Goal: Information Seeking & Learning: Learn about a topic

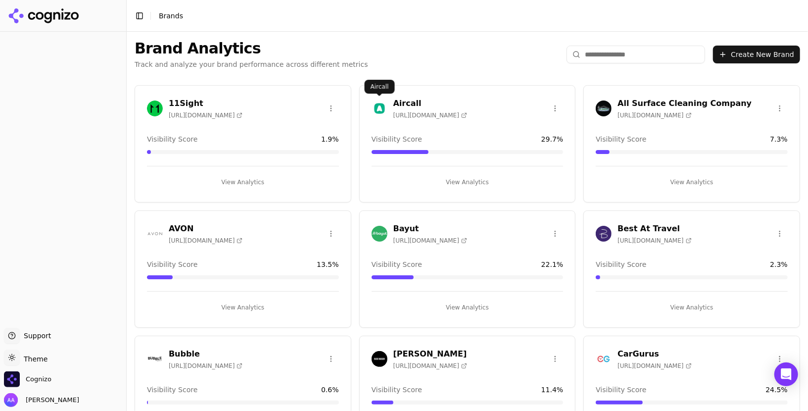
click at [373, 111] on img at bounding box center [380, 108] width 16 height 16
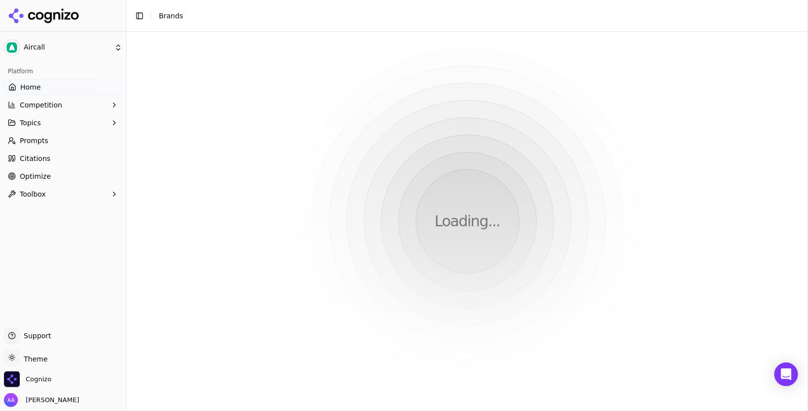
click at [375, 110] on html "Aircall Platform Home Competition Topics Prompts Citations Optimize Toolbox Sup…" at bounding box center [404, 205] width 808 height 411
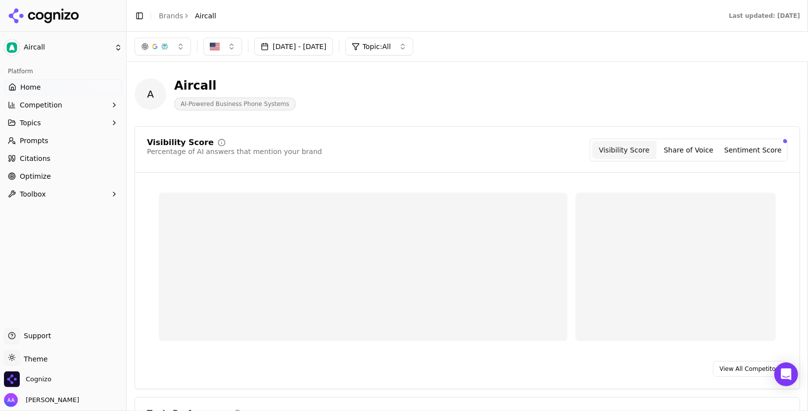
click at [72, 159] on link "Citations" at bounding box center [63, 158] width 118 height 16
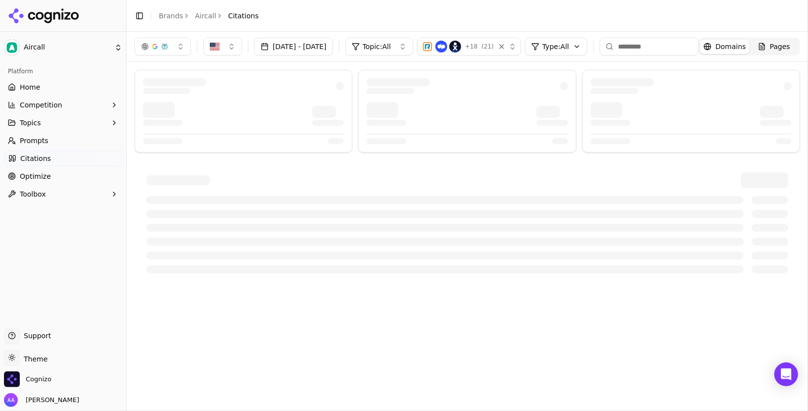
click at [491, 49] on div "+ 18 ( 21 )" at bounding box center [456, 47] width 69 height 12
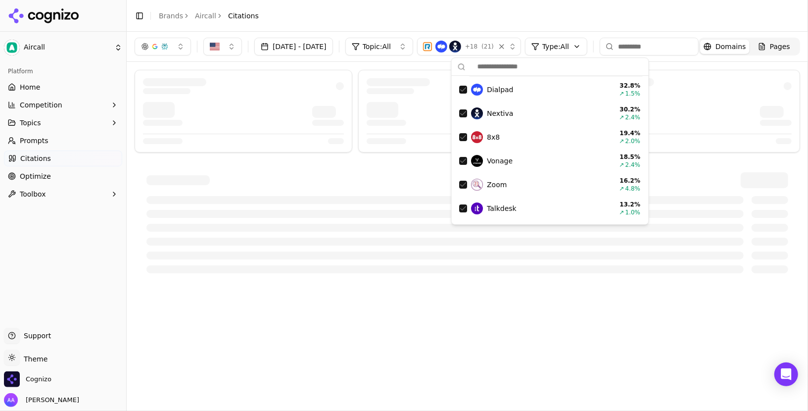
scroll to position [97, 0]
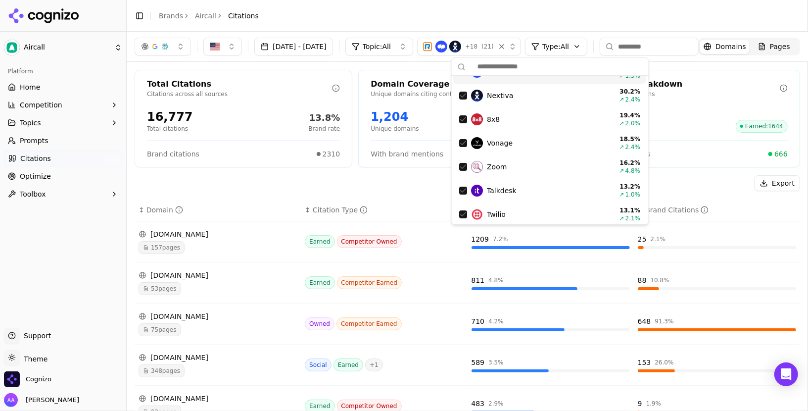
click at [378, 188] on div "Export" at bounding box center [467, 183] width 665 height 16
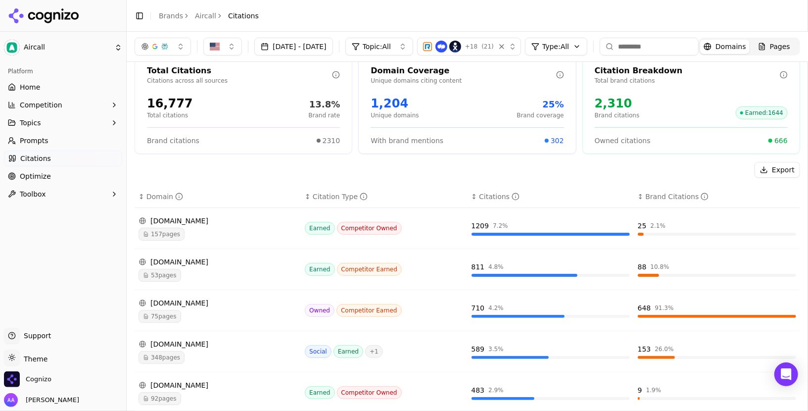
scroll to position [0, 0]
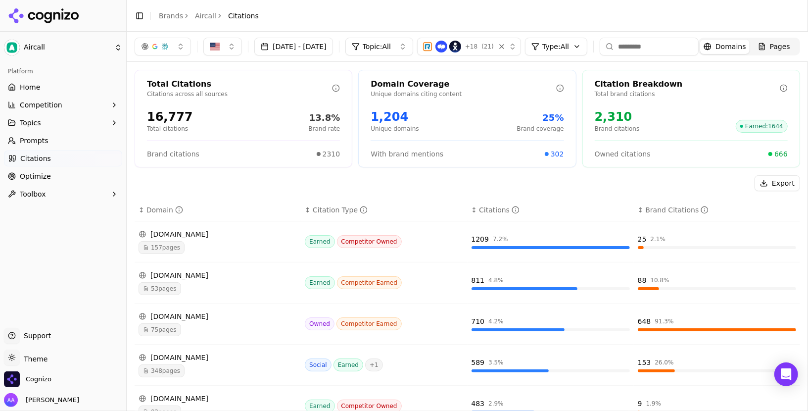
click at [316, 48] on button "Jul 19, 2025 - Aug 18, 2025" at bounding box center [293, 47] width 79 height 18
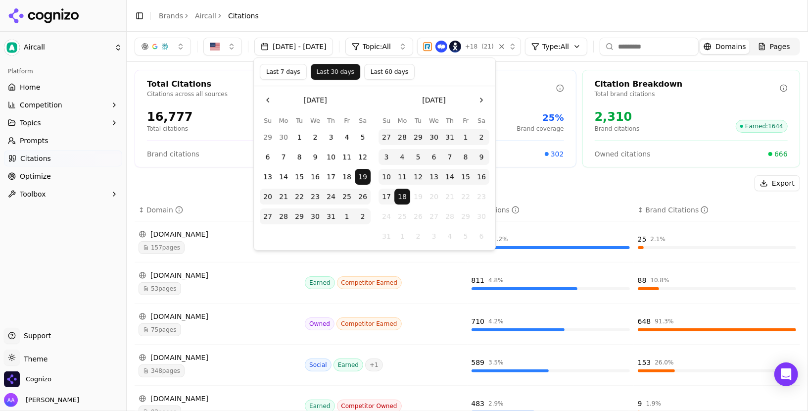
click at [312, 23] on header "Toggle Sidebar Brands Aircall Citations" at bounding box center [467, 16] width 681 height 32
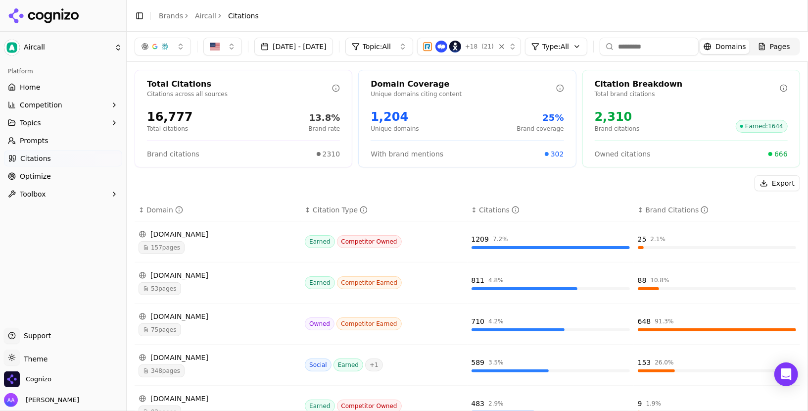
click at [391, 49] on span "Topic: All" at bounding box center [377, 47] width 28 height 10
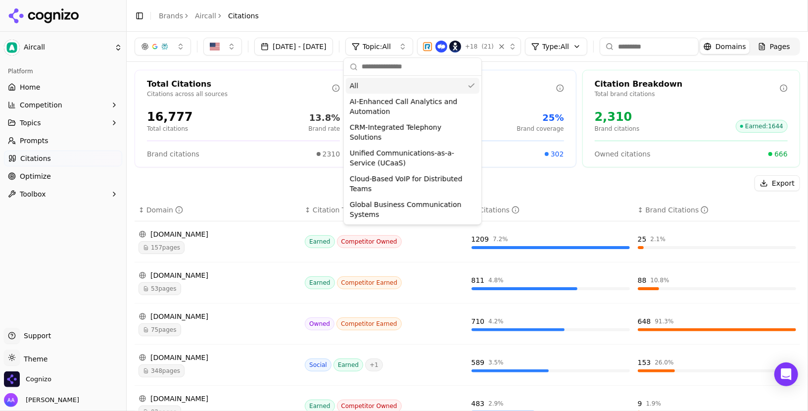
click at [404, 12] on header "Toggle Sidebar Brands Aircall Citations" at bounding box center [467, 16] width 681 height 32
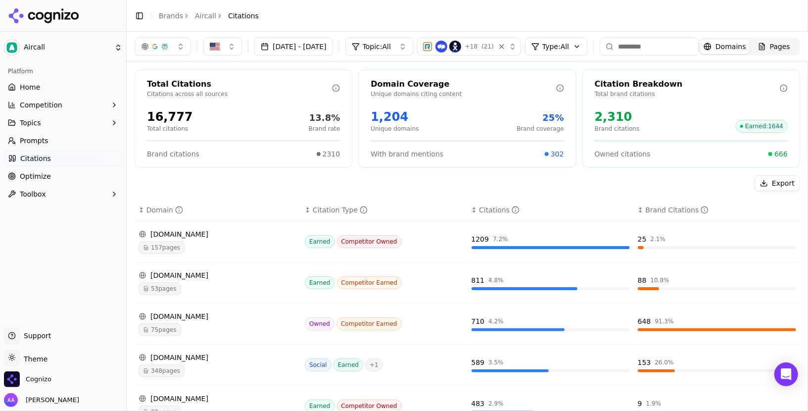
click at [160, 241] on span "157 pages" at bounding box center [162, 247] width 46 height 13
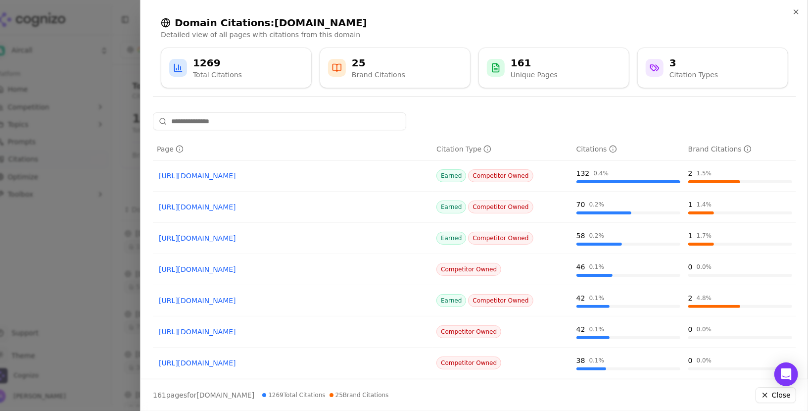
click at [69, 212] on div at bounding box center [404, 205] width 808 height 411
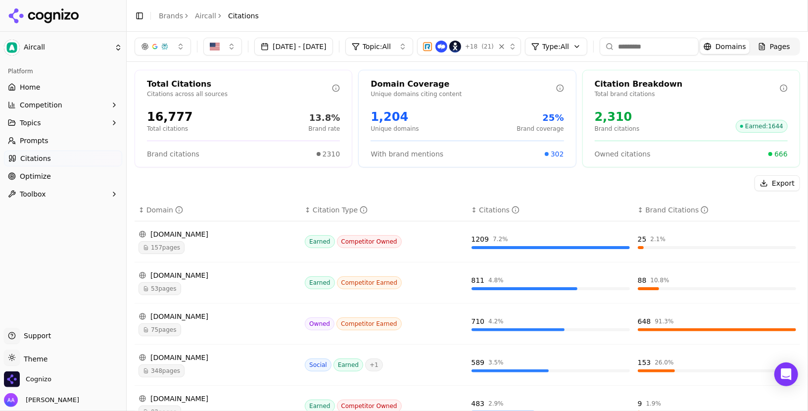
click at [491, 41] on div "+ 18 ( 21 )" at bounding box center [456, 47] width 69 height 12
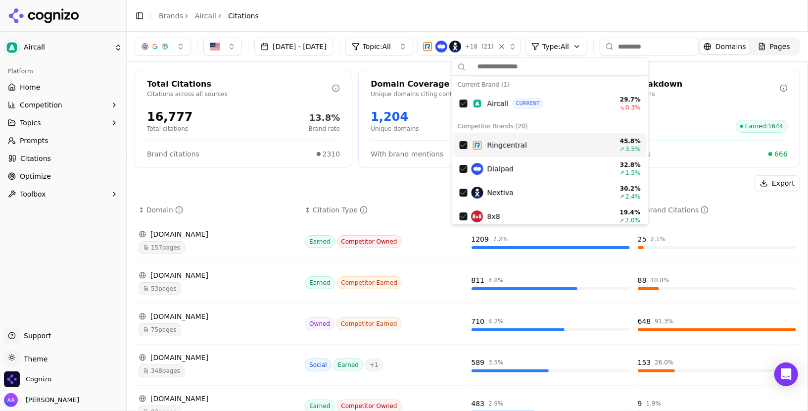
click at [504, 142] on span "Ringcentral" at bounding box center [507, 145] width 40 height 10
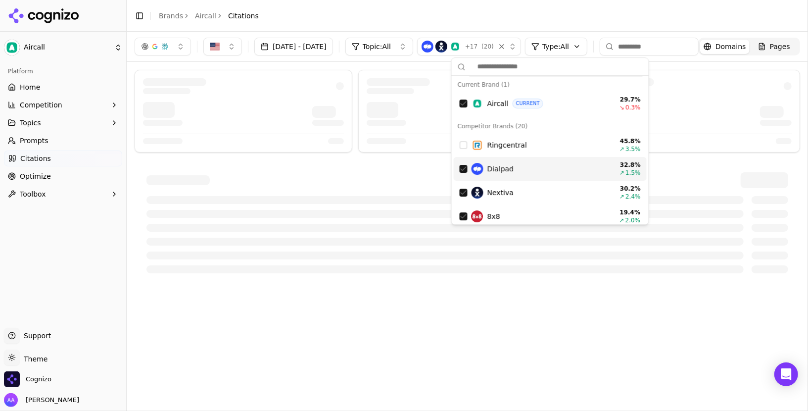
click at [518, 166] on div "Dialpad" at bounding box center [540, 169] width 136 height 12
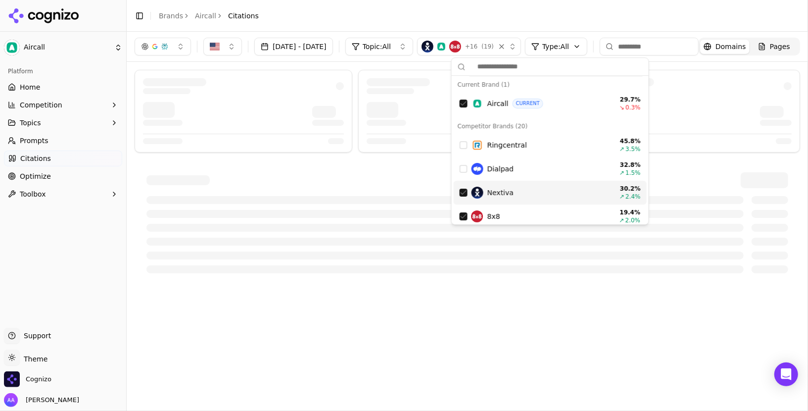
click at [518, 196] on div "Nextiva" at bounding box center [540, 193] width 136 height 12
click at [513, 216] on div "8x8" at bounding box center [540, 216] width 136 height 12
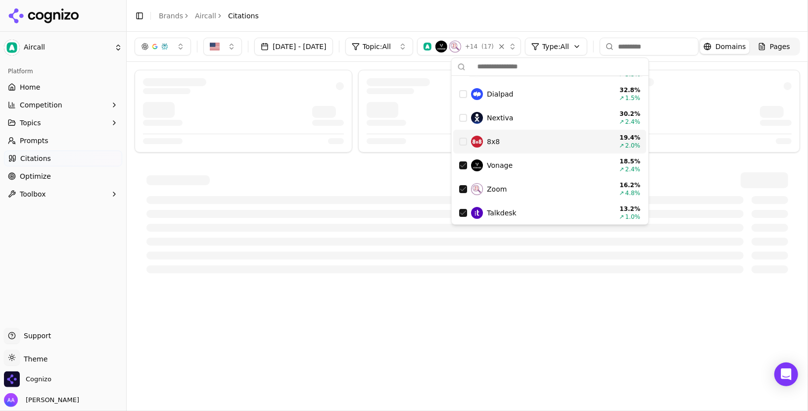
scroll to position [76, 0]
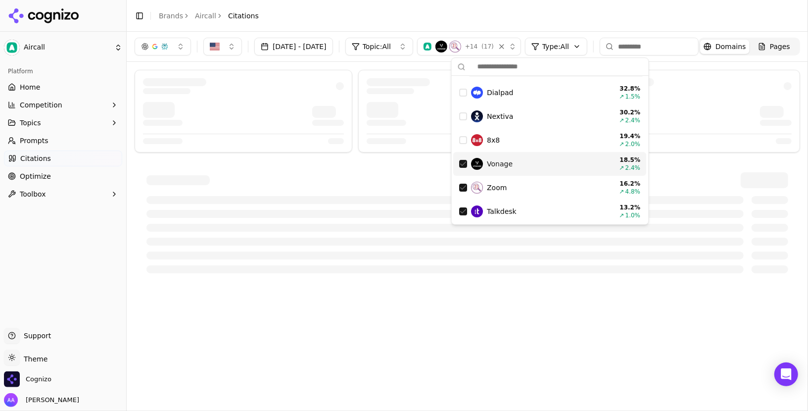
click at [516, 170] on div "Vonage 18.5 % ↗ 2.4 %" at bounding box center [550, 164] width 193 height 24
click at [513, 178] on div "Zoom 16.2 % ↗ 4.8 %" at bounding box center [550, 188] width 193 height 24
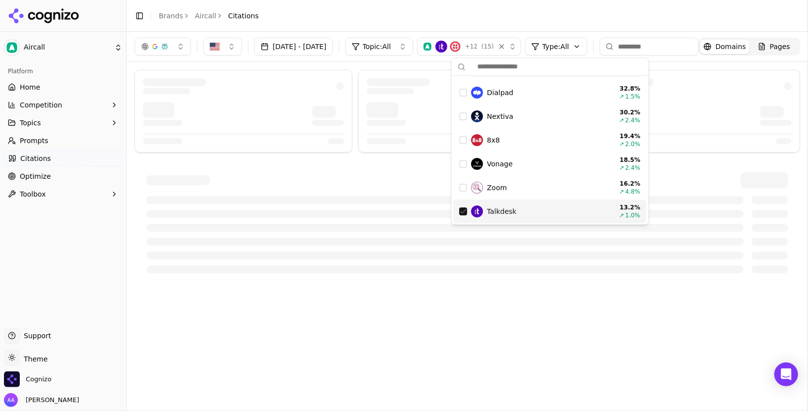
click at [508, 209] on span "Talkdesk" at bounding box center [502, 211] width 30 height 10
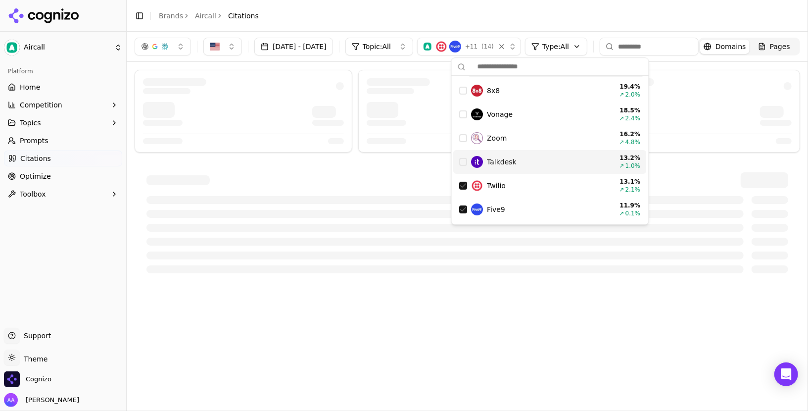
scroll to position [134, 0]
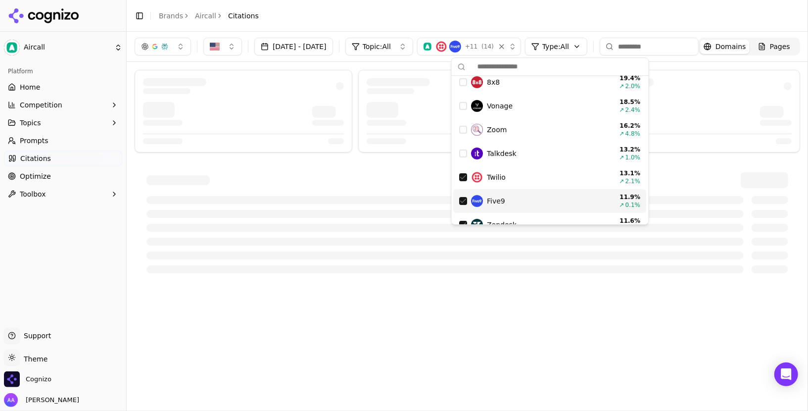
click at [511, 182] on div "Twilio" at bounding box center [540, 177] width 136 height 12
click at [511, 190] on div "Five9 11.9 % ↗ 0.1 %" at bounding box center [550, 201] width 193 height 24
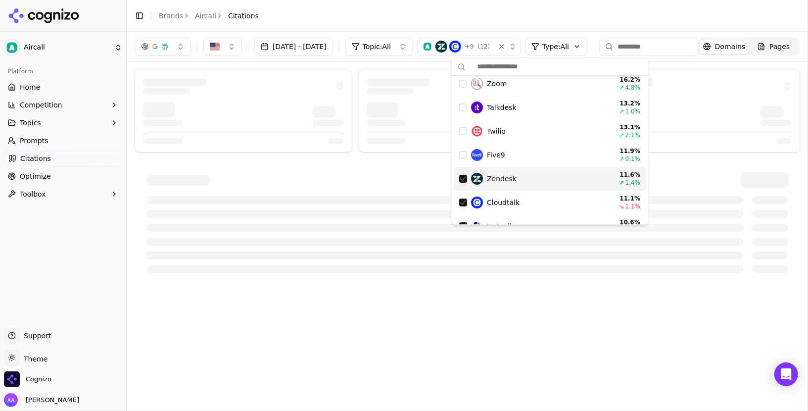
click at [517, 181] on div "Zendesk" at bounding box center [540, 179] width 136 height 12
click at [516, 194] on div "Cloudtalk 11.1 % ↘ 1.1 %" at bounding box center [550, 202] width 193 height 24
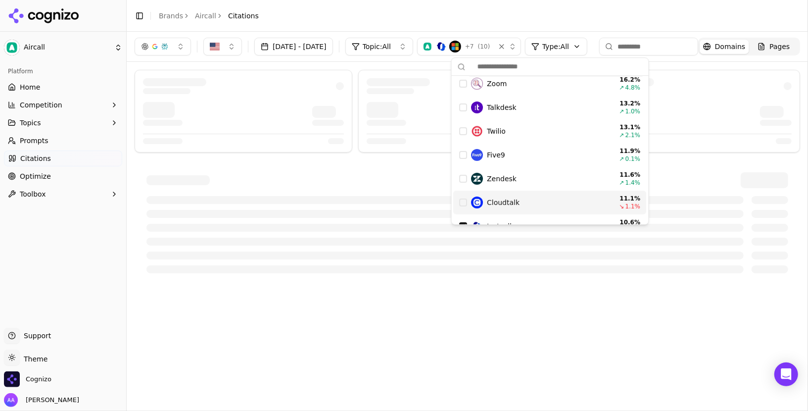
scroll to position [255, 0]
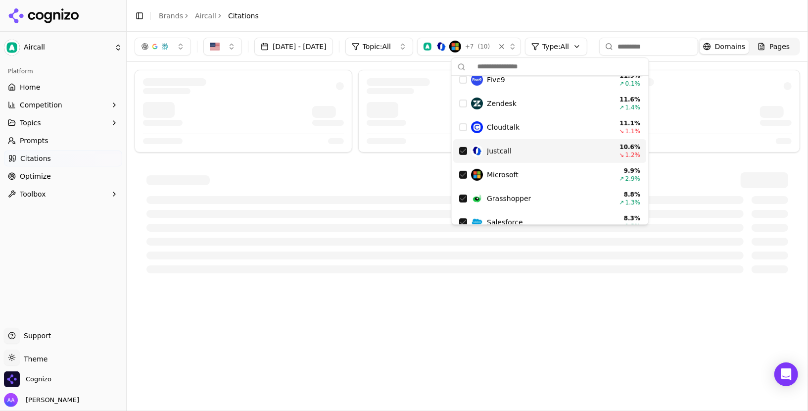
click at [525, 161] on div "Justcall 10.6 % ↘ 1.2 %" at bounding box center [550, 151] width 193 height 24
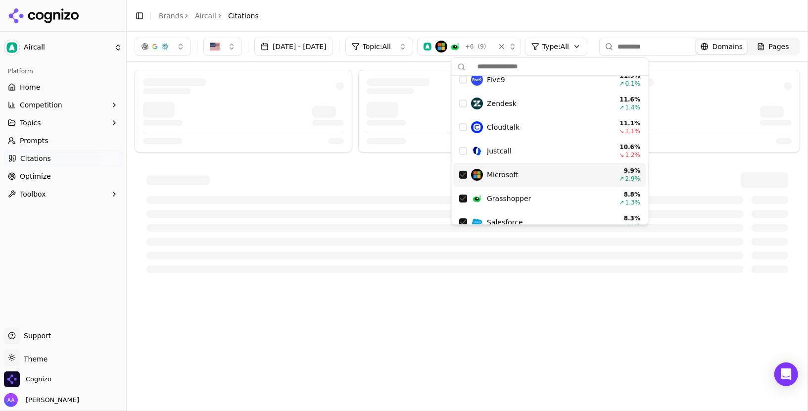
click at [522, 179] on div "Microsoft" at bounding box center [540, 175] width 136 height 12
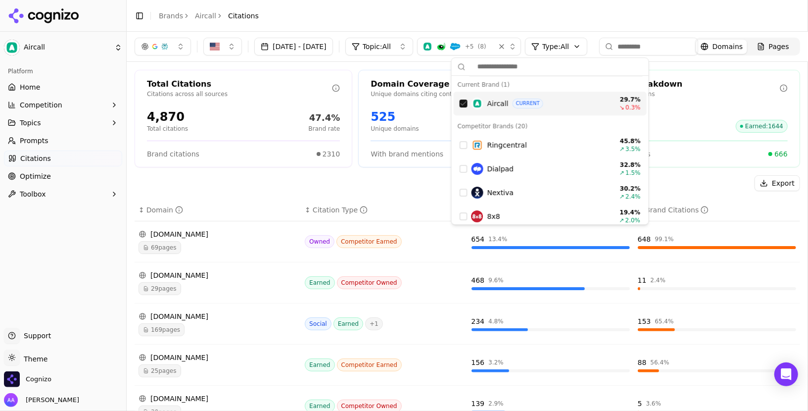
click at [464, 97] on div "Aircall CURRENT 29.7 % ↘ 0.3 %" at bounding box center [550, 104] width 193 height 24
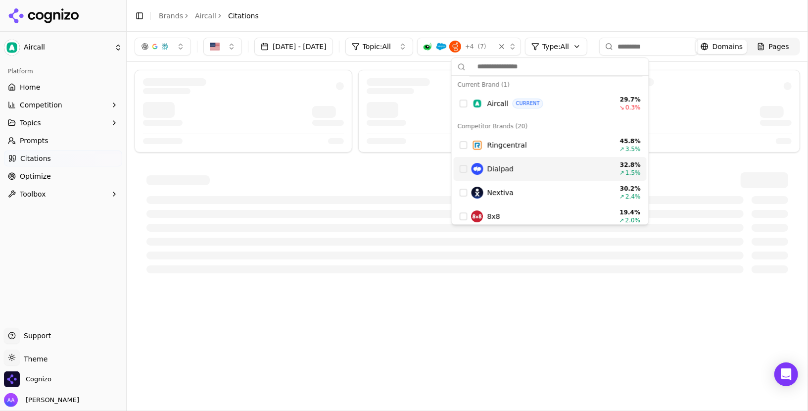
scroll to position [385, 0]
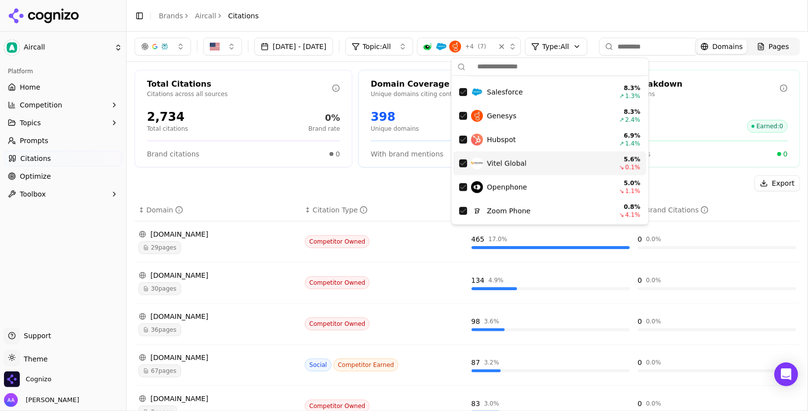
click at [501, 168] on div "Vitel Global" at bounding box center [540, 163] width 136 height 12
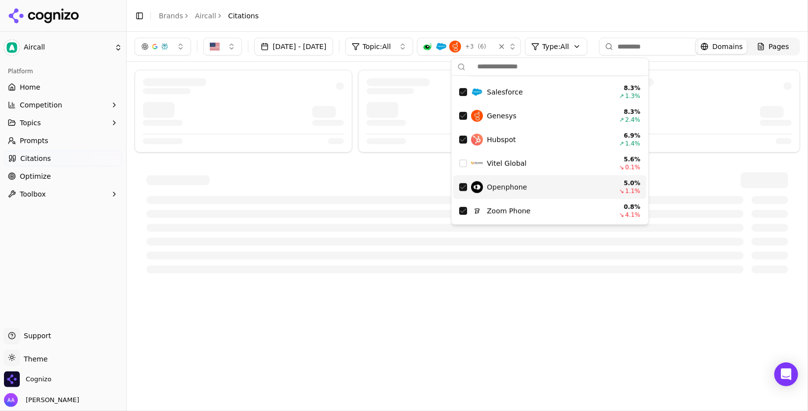
click at [501, 185] on span "Openphone" at bounding box center [507, 187] width 40 height 10
click at [498, 207] on span "Zoom Phone" at bounding box center [509, 211] width 44 height 10
click at [516, 147] on div "Hubspot 6.9 % ↗ 1.4 %" at bounding box center [550, 140] width 193 height 24
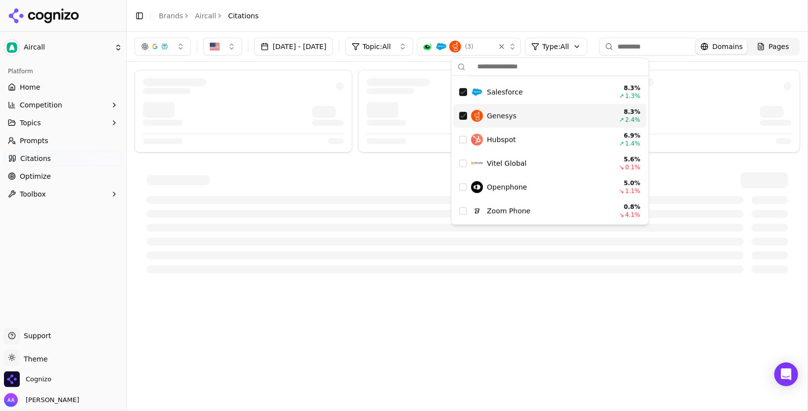
click at [525, 117] on div "Genesys" at bounding box center [540, 116] width 136 height 12
click at [531, 99] on div "Salesforce 8.3 % ↗ 1.3 %" at bounding box center [550, 92] width 193 height 24
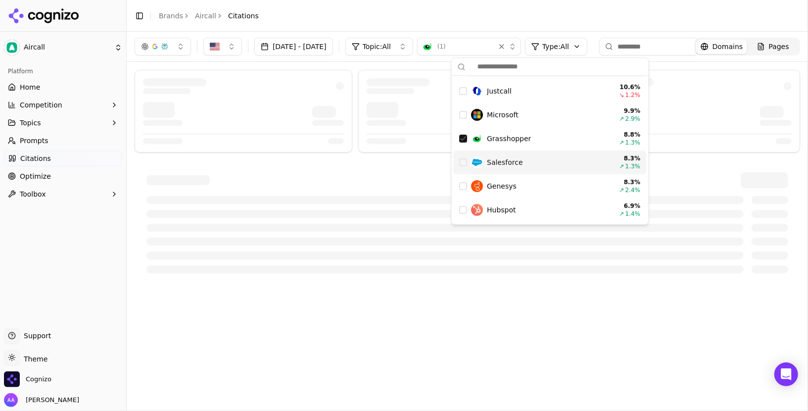
scroll to position [312, 0]
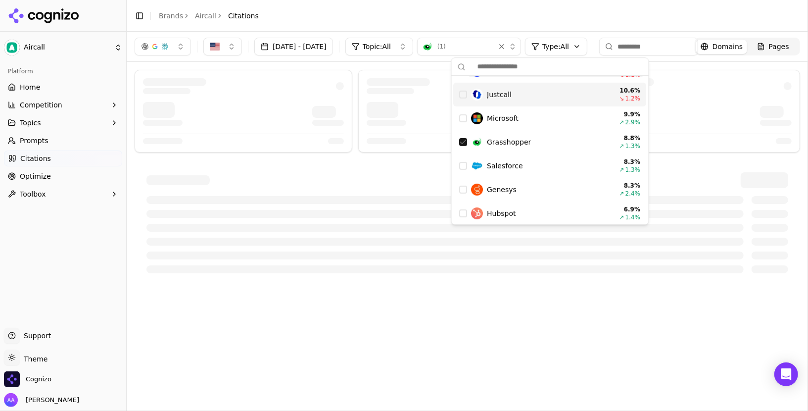
click at [493, 23] on header "Toggle Sidebar Brands Aircall Citations" at bounding box center [467, 16] width 681 height 32
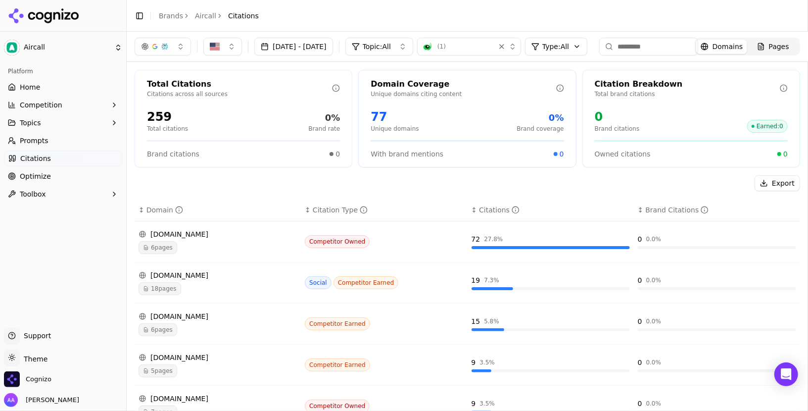
scroll to position [245, 0]
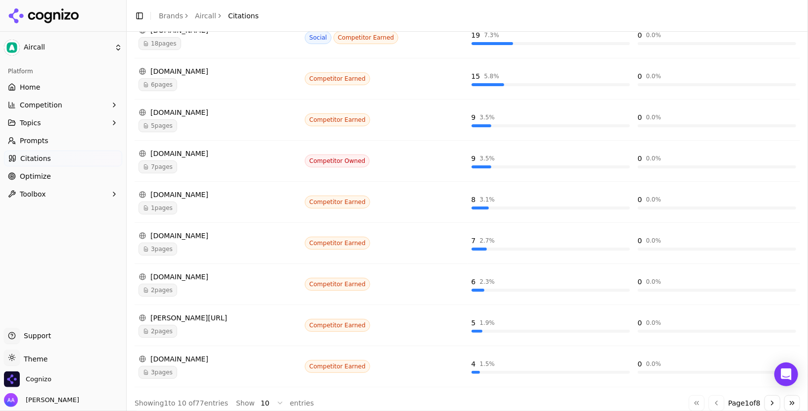
click at [771, 398] on button "Go to next page" at bounding box center [772, 403] width 16 height 16
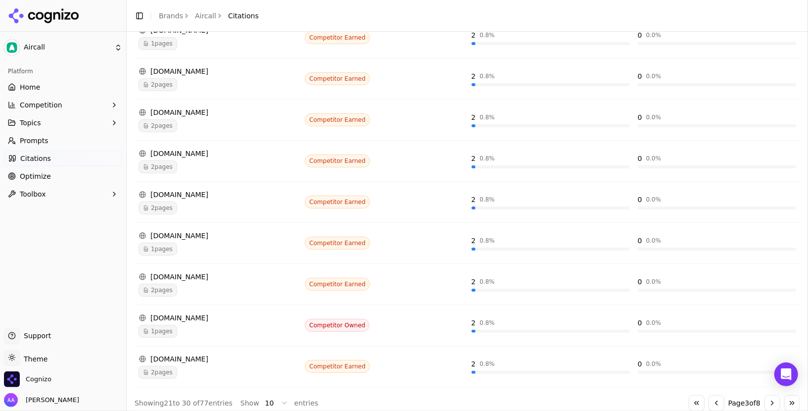
click at [771, 398] on button "Go to next page" at bounding box center [772, 403] width 16 height 16
click at [770, 398] on button "Go to next page" at bounding box center [772, 403] width 16 height 16
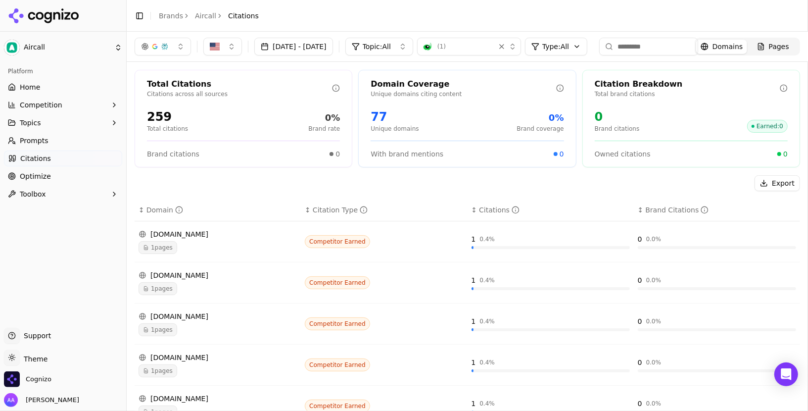
click at [313, 22] on header "Toggle Sidebar Brands Aircall Citations" at bounding box center [467, 16] width 681 height 32
click at [333, 30] on header "Toggle Sidebar Brands Aircall Citations" at bounding box center [467, 16] width 681 height 32
click at [35, 88] on span "Home" at bounding box center [30, 87] width 20 height 10
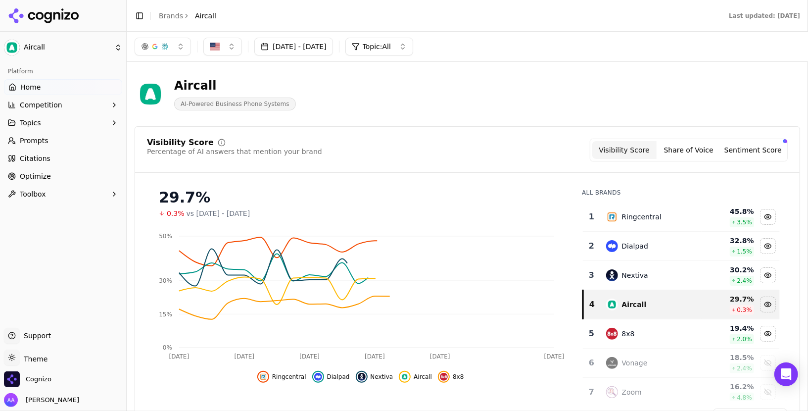
click at [48, 123] on button "Topics" at bounding box center [63, 123] width 118 height 16
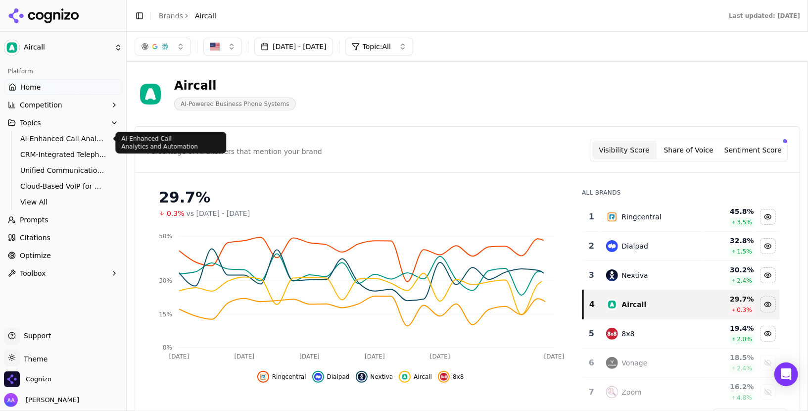
click at [58, 142] on span "AI-Enhanced Call Analytics and Automation" at bounding box center [63, 139] width 86 height 10
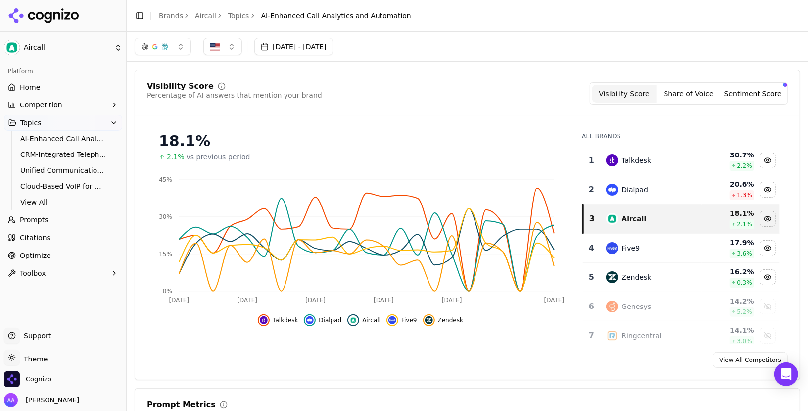
click at [626, 216] on div "Aircall" at bounding box center [634, 219] width 25 height 10
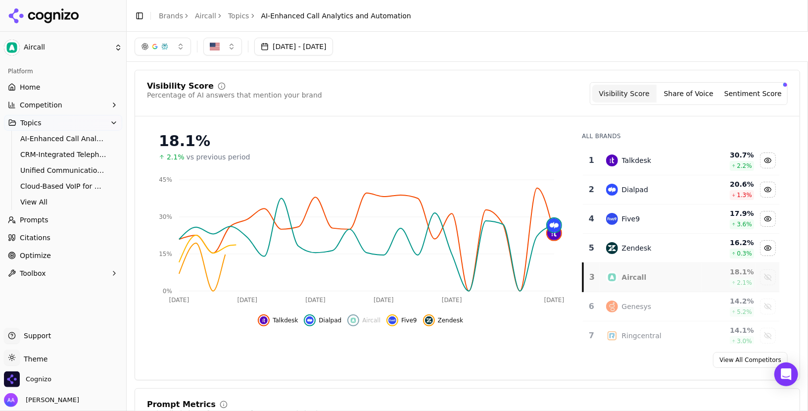
click at [627, 216] on div "Five9" at bounding box center [631, 219] width 18 height 10
click at [626, 220] on div "Zendesk" at bounding box center [637, 219] width 30 height 10
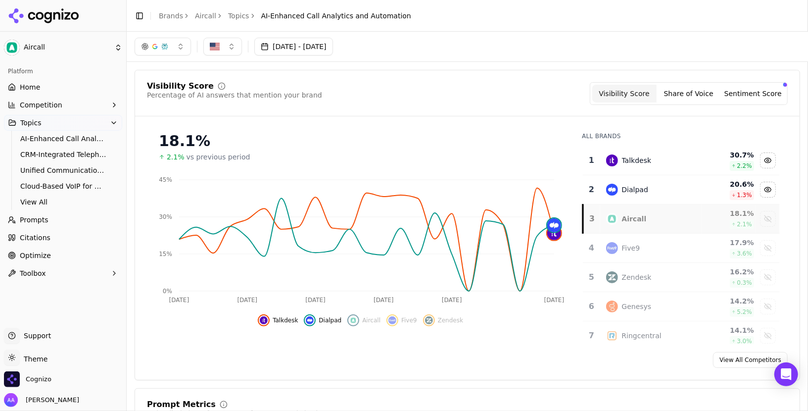
click at [638, 191] on div "Dialpad" at bounding box center [635, 190] width 27 height 10
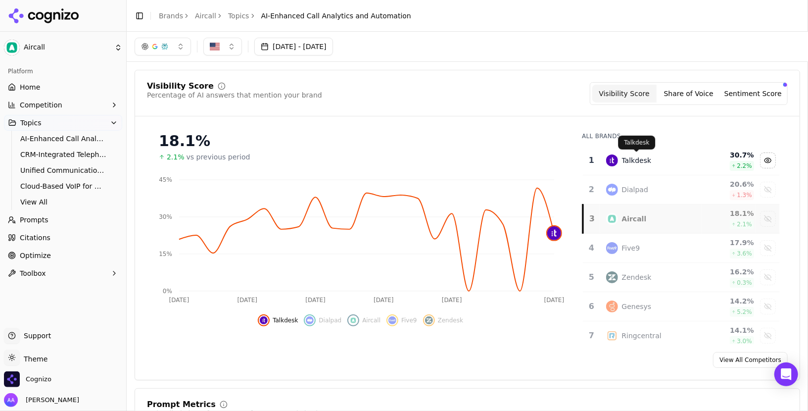
click at [645, 163] on div "Talkdesk" at bounding box center [637, 160] width 30 height 10
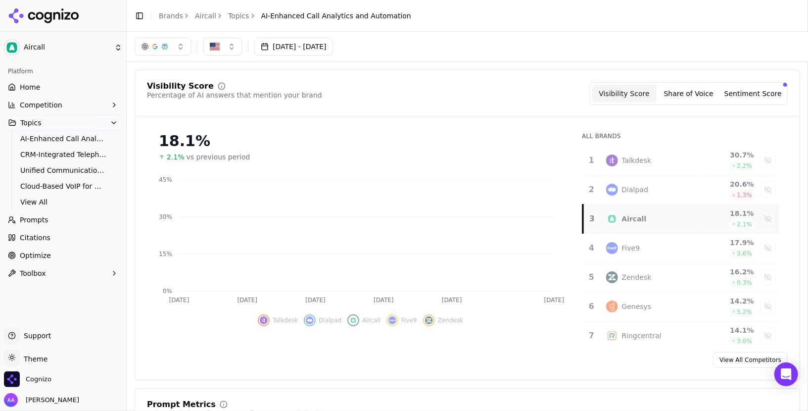
click at [744, 93] on button "Sentiment Score" at bounding box center [753, 94] width 64 height 18
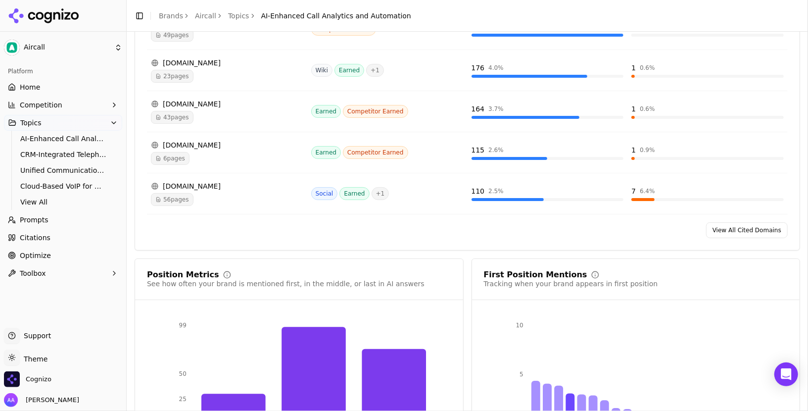
scroll to position [868, 0]
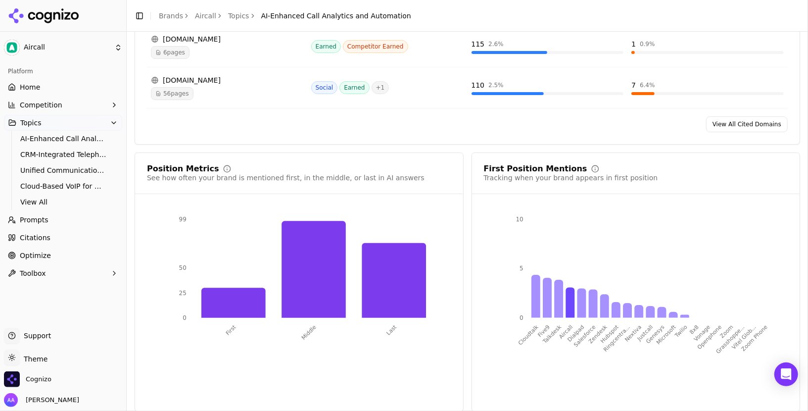
click at [67, 236] on link "Citations" at bounding box center [63, 238] width 118 height 16
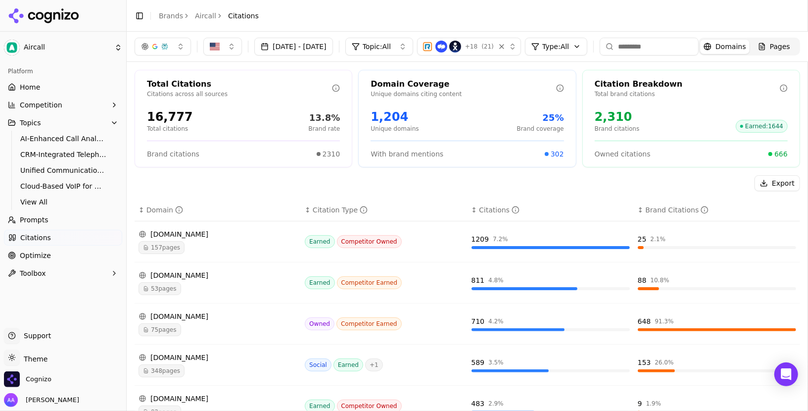
click at [59, 258] on link "Optimize" at bounding box center [63, 255] width 118 height 16
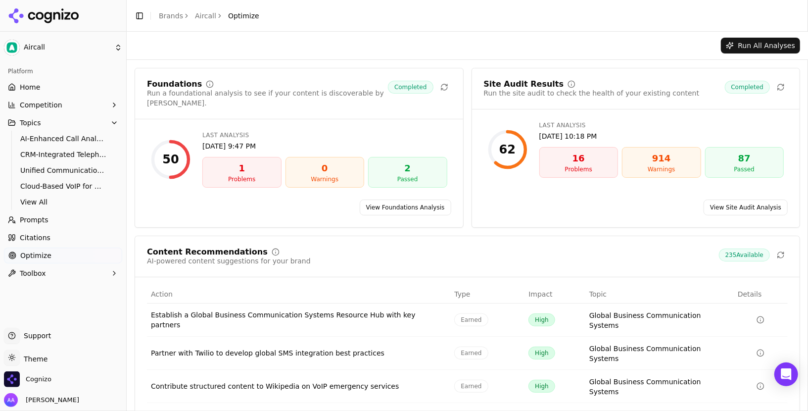
scroll to position [49, 0]
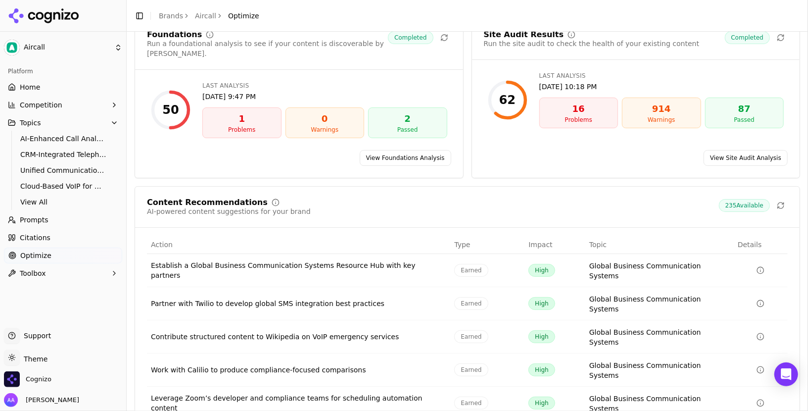
click at [45, 360] on html "Aircall Platform Home Competition Topics AI-Enhanced Call Analytics and Automat…" at bounding box center [404, 205] width 808 height 411
click at [173, 17] on link "Brands" at bounding box center [171, 16] width 24 height 8
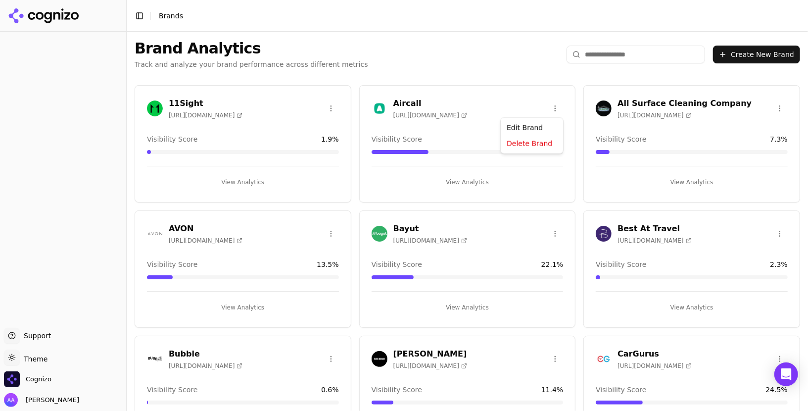
click at [556, 107] on html "Support Support Toggle theme Theme Cognizo Alp Aysan Toggle Sidebar Brands Bran…" at bounding box center [404, 205] width 808 height 411
click at [544, 121] on div "Edit Brand" at bounding box center [532, 128] width 58 height 16
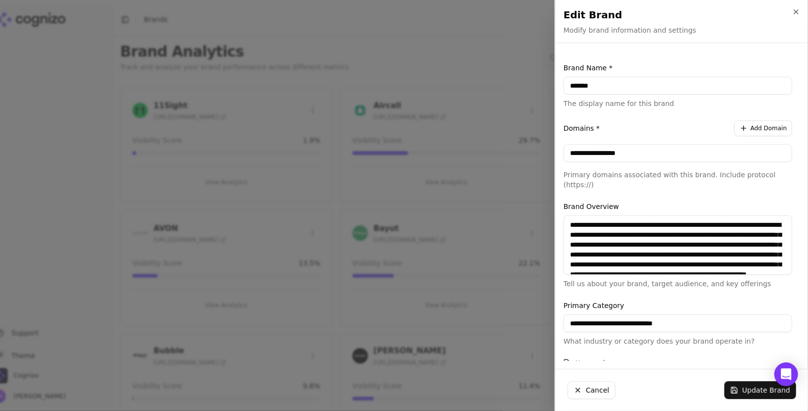
click at [520, 107] on div at bounding box center [404, 205] width 808 height 411
